Goal: Task Accomplishment & Management: Manage account settings

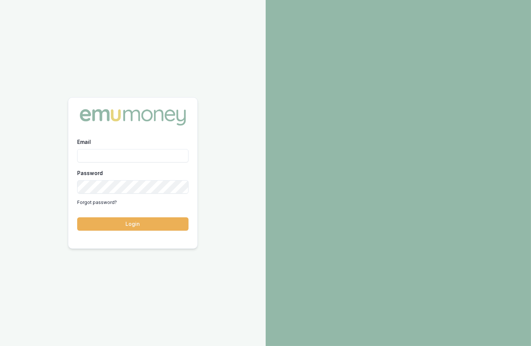
click at [124, 160] on input "Email" at bounding box center [132, 155] width 111 height 13
click at [0, 346] on com-1password-button at bounding box center [0, 346] width 0 height 0
type input "m@emumoney.com.au"
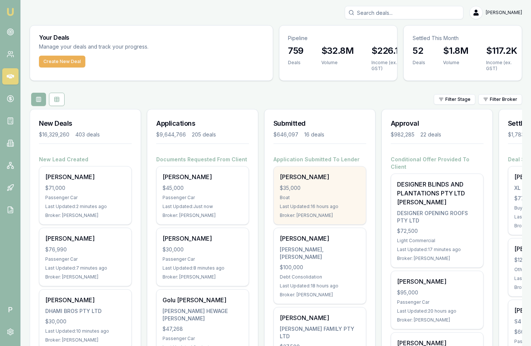
scroll to position [0, 88]
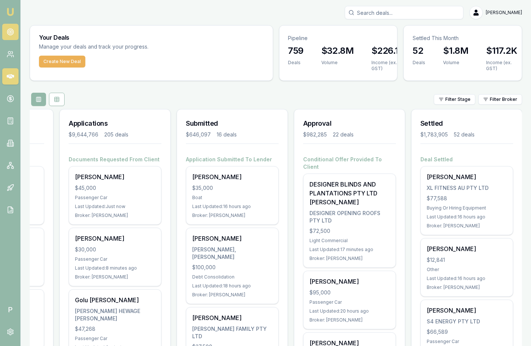
click at [14, 35] on link at bounding box center [10, 32] width 16 height 16
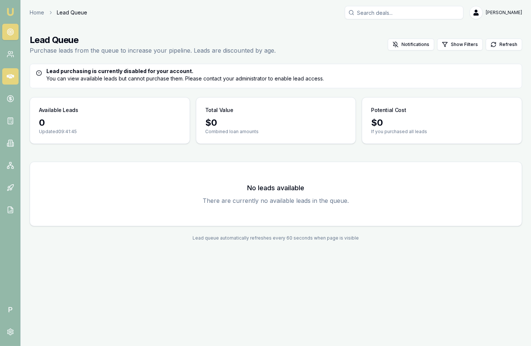
click at [12, 75] on icon at bounding box center [10, 76] width 7 height 4
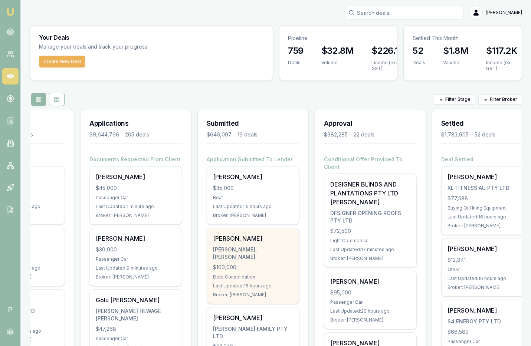
scroll to position [0, 88]
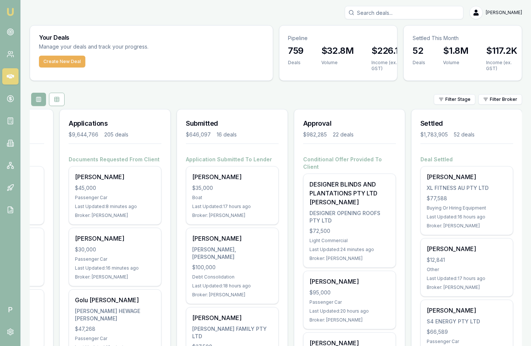
click at [272, 97] on div "Filter Stage Filter Broker" at bounding box center [276, 99] width 492 height 13
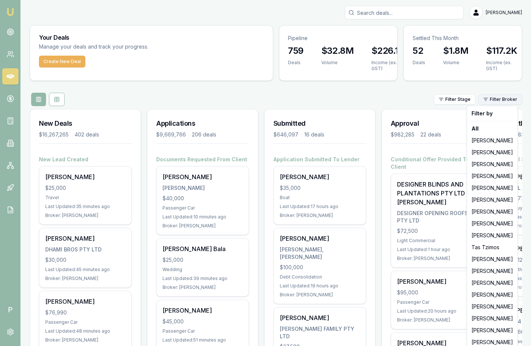
click at [498, 99] on html "Emu Broker P [PERSON_NAME] Toggle Menu Your Deals Manage your deals and track y…" at bounding box center [265, 173] width 531 height 346
click at [495, 294] on div "Erin Shield" at bounding box center [492, 295] width 47 height 12
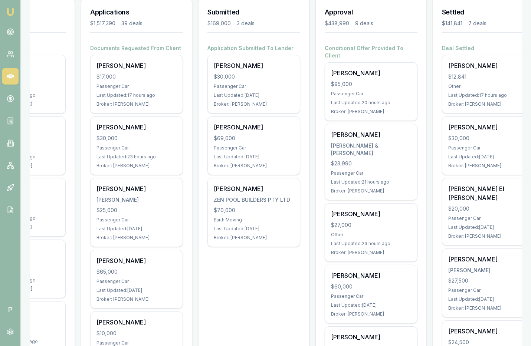
scroll to position [93, 0]
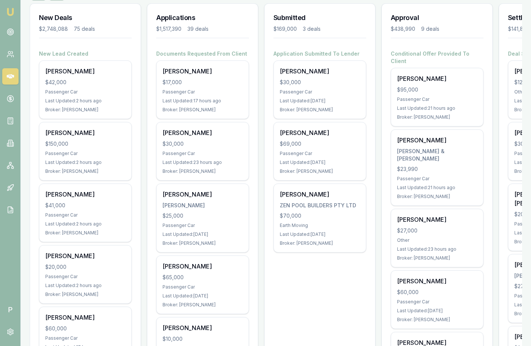
scroll to position [0, 0]
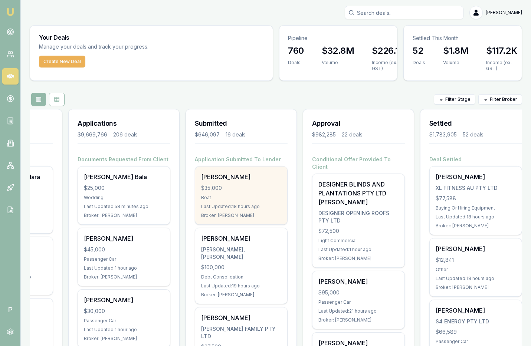
scroll to position [0, 88]
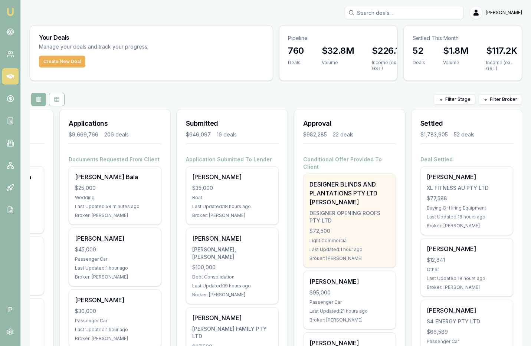
click at [345, 190] on div "DESIGNER BLINDS AND PLANTATIONS PTY LTD [PERSON_NAME]" at bounding box center [349, 193] width 80 height 27
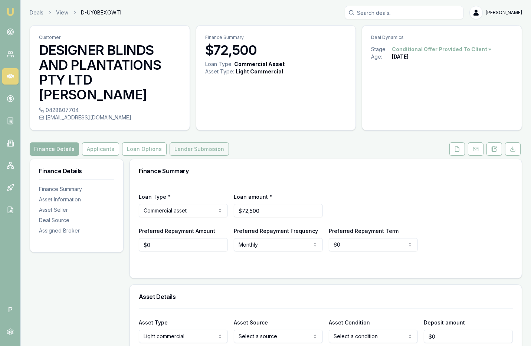
click at [179, 144] on button "Lender Submission" at bounding box center [199, 148] width 59 height 13
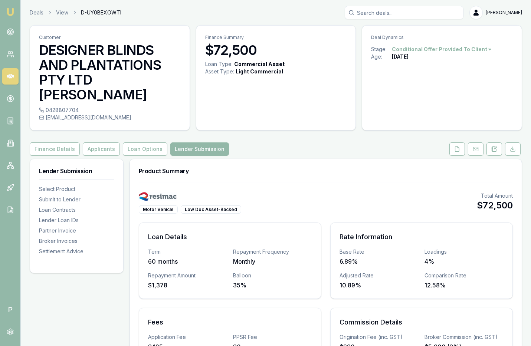
click at [8, 76] on icon at bounding box center [10, 76] width 7 height 4
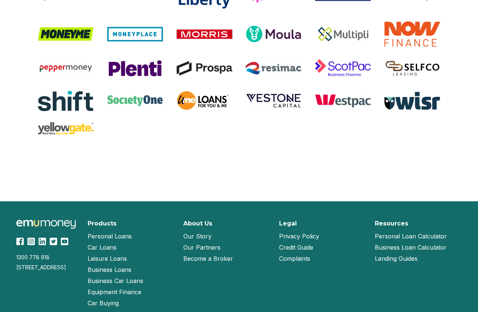
scroll to position [1595, 0]
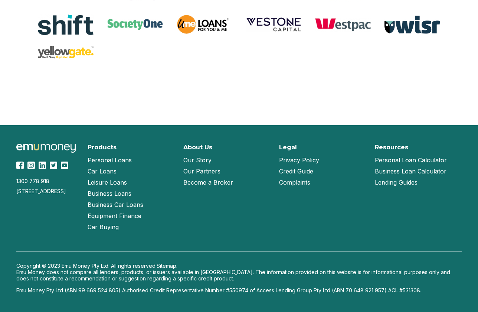
click at [215, 171] on link "Our Partners" at bounding box center [201, 171] width 37 height 11
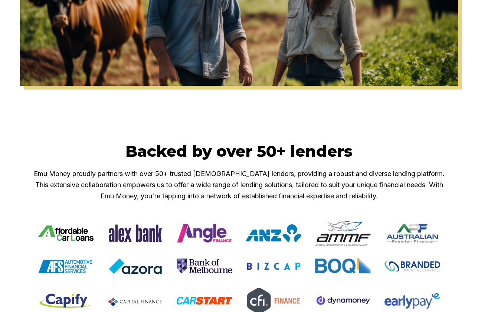
scroll to position [238, 0]
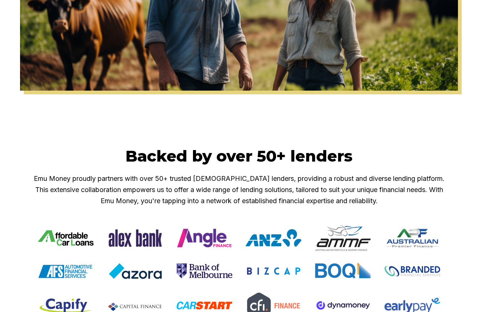
scroll to position [1595, 0]
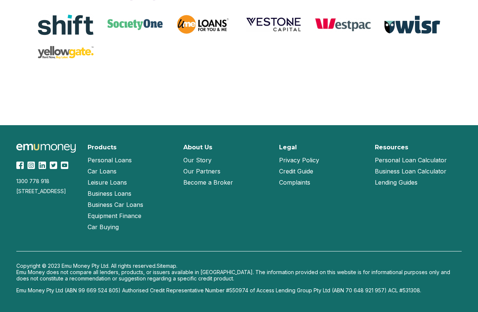
click at [202, 162] on link "Our Story" at bounding box center [197, 159] width 28 height 11
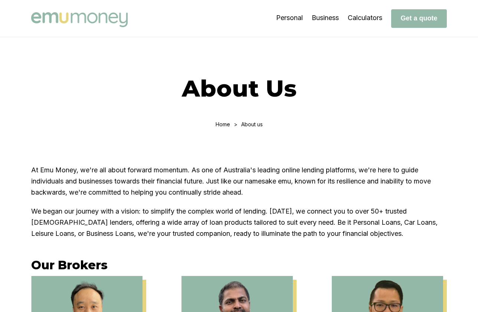
scroll to position [58, 0]
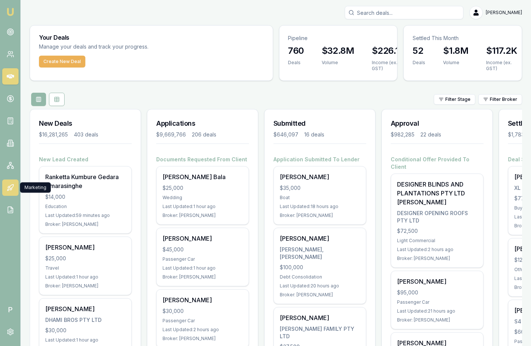
click at [10, 186] on icon at bounding box center [10, 187] width 7 height 7
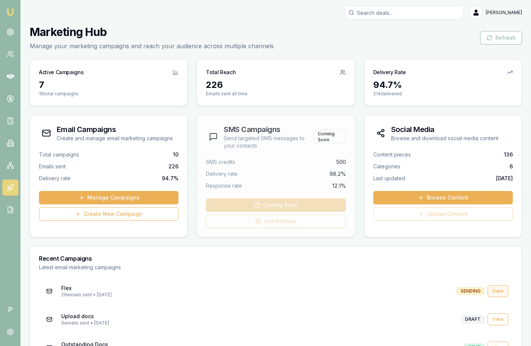
click at [496, 291] on link "View" at bounding box center [498, 291] width 21 height 12
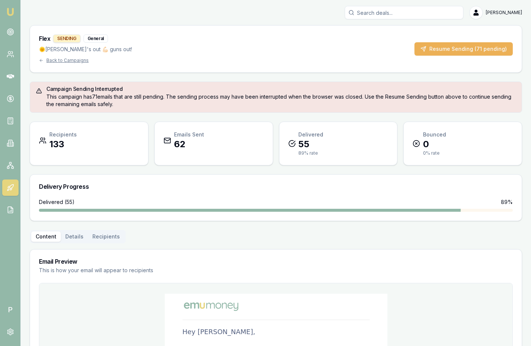
click at [448, 68] on div "Flex SENDING General 🌞[PERSON_NAME]'s out 💪🏻 guns out! Back to Campaigns Resume…" at bounding box center [276, 49] width 492 height 47
click at [471, 72] on div "Flex SENDING General 🌞[PERSON_NAME]'s out 💪🏻 guns out! Back to Campaigns Resume…" at bounding box center [276, 270] width 492 height 491
click at [525, 46] on main "Flex SENDING General 🌞[PERSON_NAME]'s out 💪🏻 guns out! Back to Campaigns Resume…" at bounding box center [276, 270] width 510 height 491
click at [110, 237] on button "Recipients" at bounding box center [106, 237] width 36 height 10
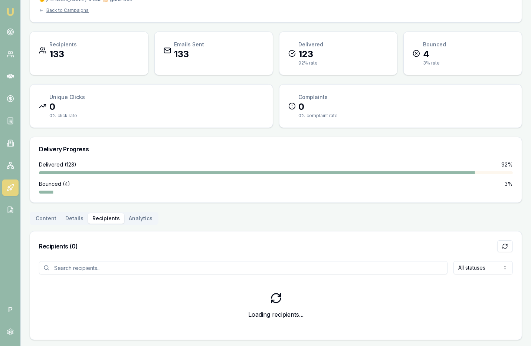
click at [106, 73] on div "Flex SENT General 🌞Sun's out 💪🏻 guns out! Back to Campaigns Recipients 133 Emai…" at bounding box center [276, 157] width 492 height 365
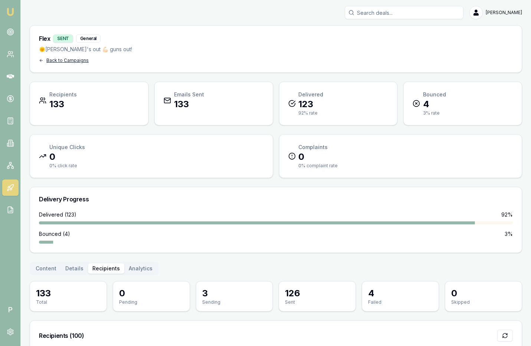
click at [75, 61] on div "Back to Campaigns" at bounding box center [85, 61] width 93 height 6
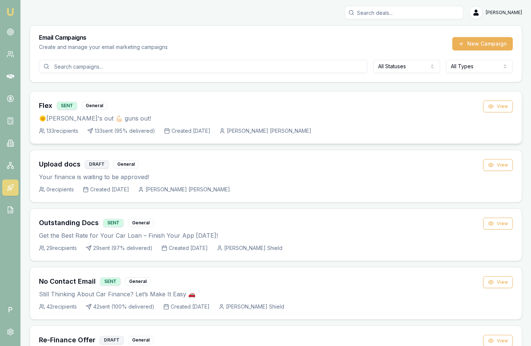
click at [393, 93] on div "Flex SENT General 🌞Sun's out 💪🏻 guns out! 133 recipients 133 sent ( 95 % delive…" at bounding box center [276, 118] width 492 height 52
click at [479, 28] on div "Email Campaigns Create and manage your email marketing campaigns New Campaign" at bounding box center [276, 43] width 492 height 34
click at [40, 14] on div "[PERSON_NAME]" at bounding box center [276, 12] width 492 height 13
click at [12, 76] on icon at bounding box center [10, 76] width 7 height 4
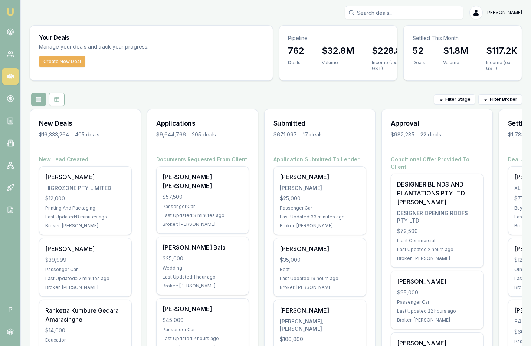
click at [9, 74] on icon at bounding box center [10, 76] width 7 height 7
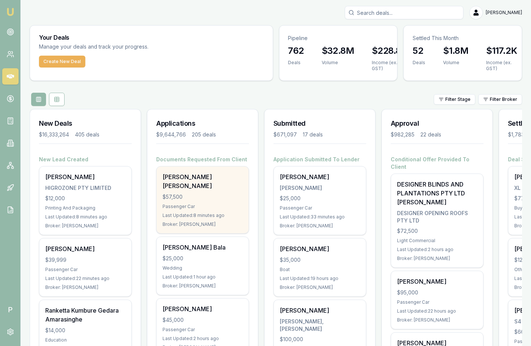
click at [197, 180] on div "Krina Umesh Patel" at bounding box center [203, 182] width 80 height 18
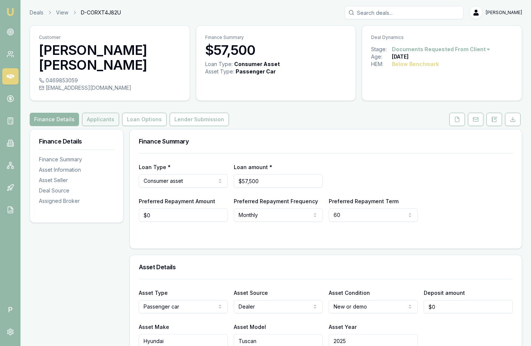
click at [99, 113] on button "Applicants" at bounding box center [100, 119] width 37 height 13
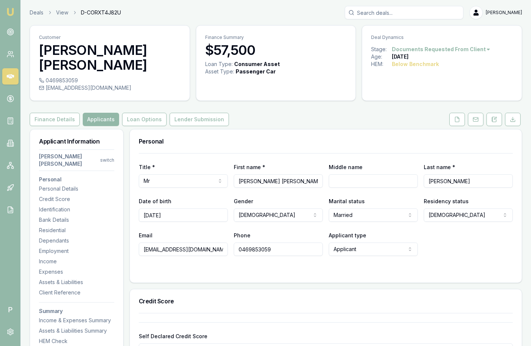
scroll to position [14, 0]
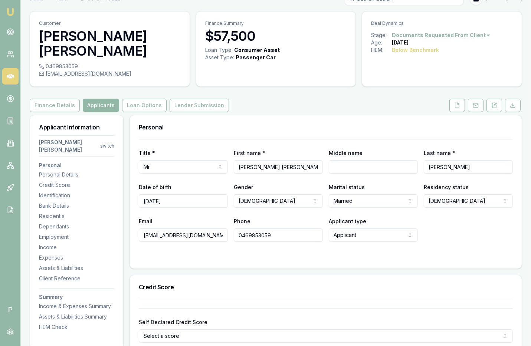
click at [449, 218] on div "Email krinaumeshpatel@gmail.com Phone 0469853059 Applicant type Applicant Appli…" at bounding box center [326, 229] width 374 height 25
click at [9, 77] on icon at bounding box center [10, 76] width 7 height 4
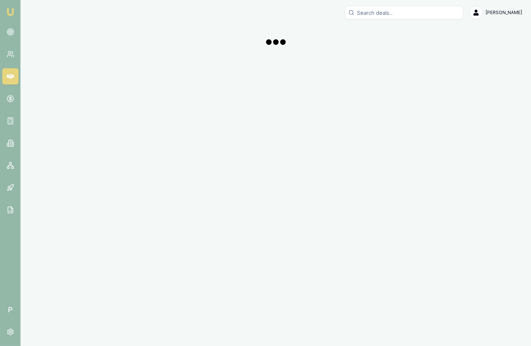
click at [386, 13] on input "Search deals" at bounding box center [404, 12] width 119 height 13
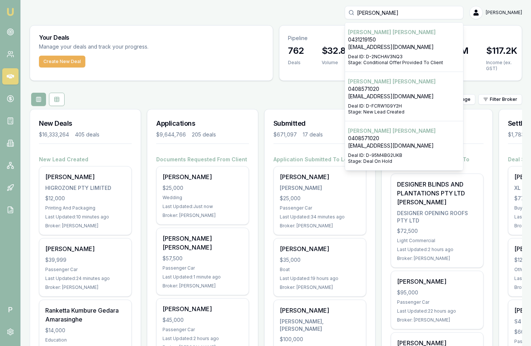
type input "brett miller"
click at [377, 37] on p "0431219150" at bounding box center [404, 39] width 112 height 7
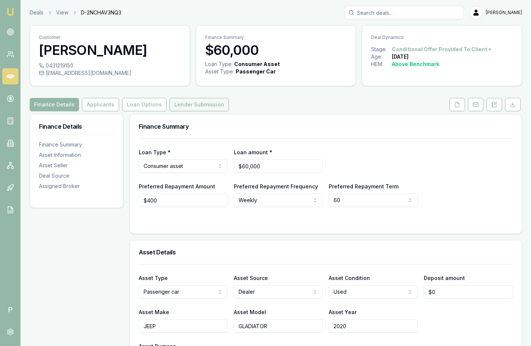
click at [208, 104] on button "Lender Submission" at bounding box center [199, 104] width 59 height 13
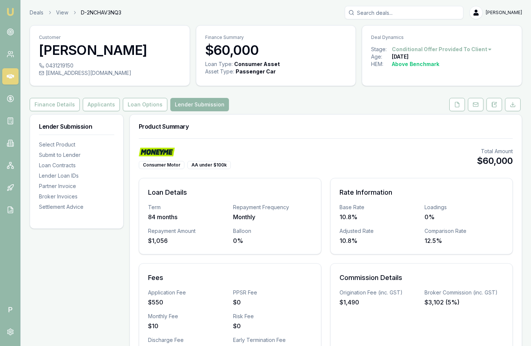
click at [11, 77] on icon at bounding box center [10, 76] width 7 height 4
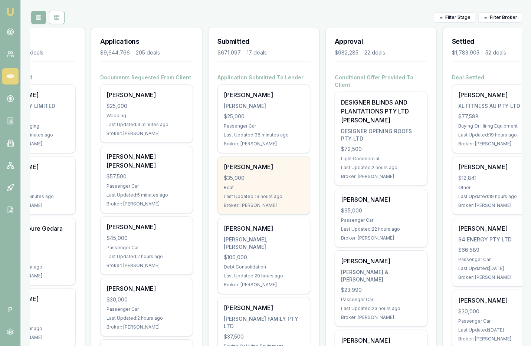
scroll to position [0, 88]
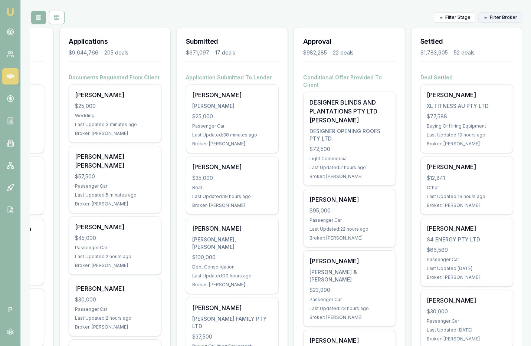
click at [503, 16] on html "Emu Broker P Matt Leeburn Toggle Menu Your Deals Manage your deals and track yo…" at bounding box center [265, 91] width 531 height 346
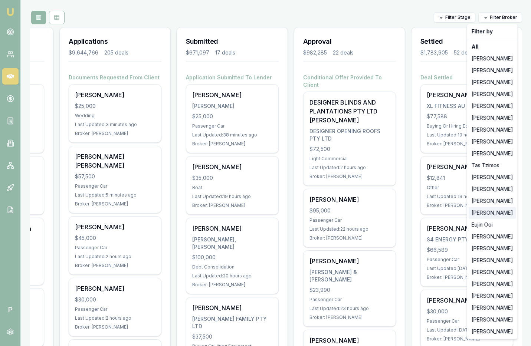
click at [494, 216] on div "[PERSON_NAME]" at bounding box center [492, 213] width 47 height 12
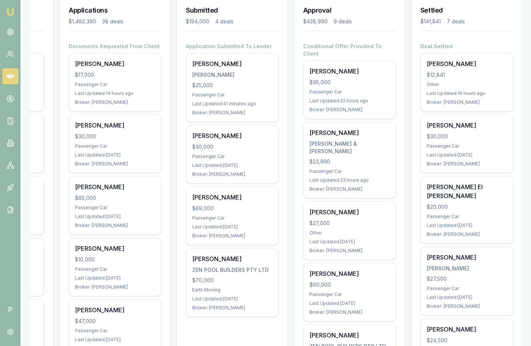
scroll to position [117, 0]
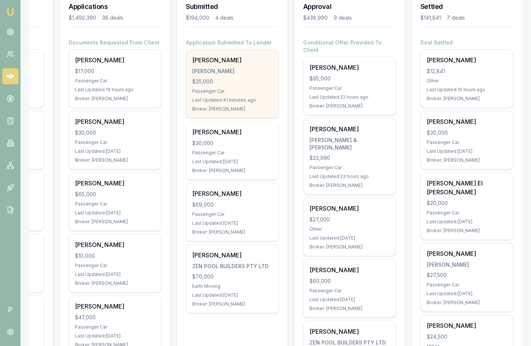
click at [220, 78] on div "$25,000" at bounding box center [232, 81] width 80 height 7
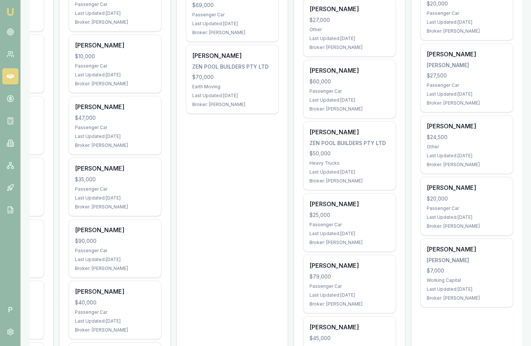
scroll to position [235, 0]
